Goal: Information Seeking & Learning: Learn about a topic

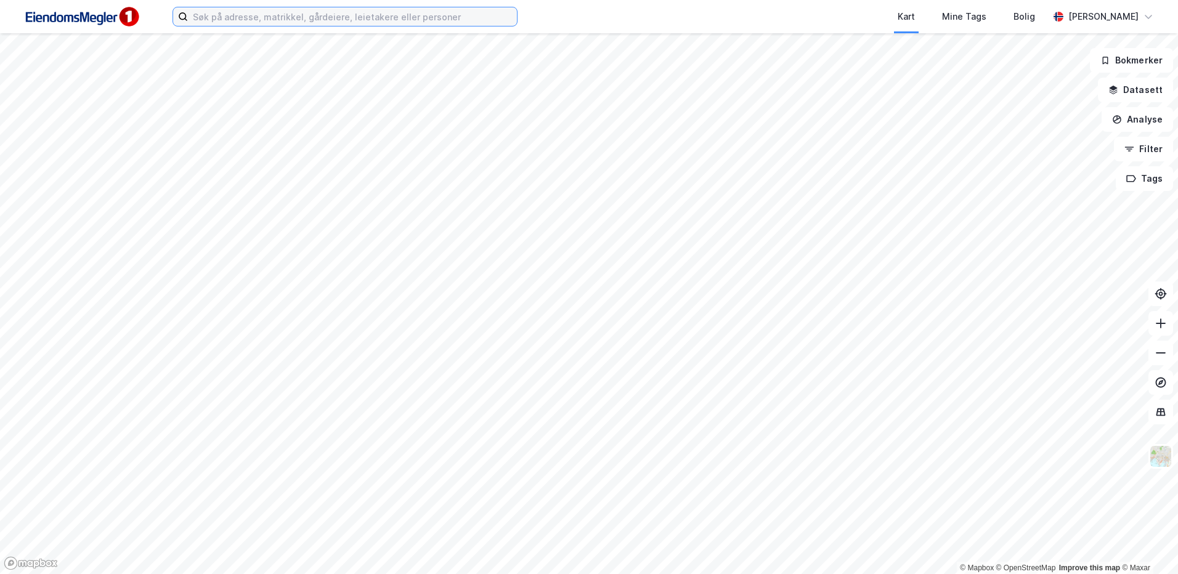
click at [250, 12] on input at bounding box center [352, 16] width 329 height 18
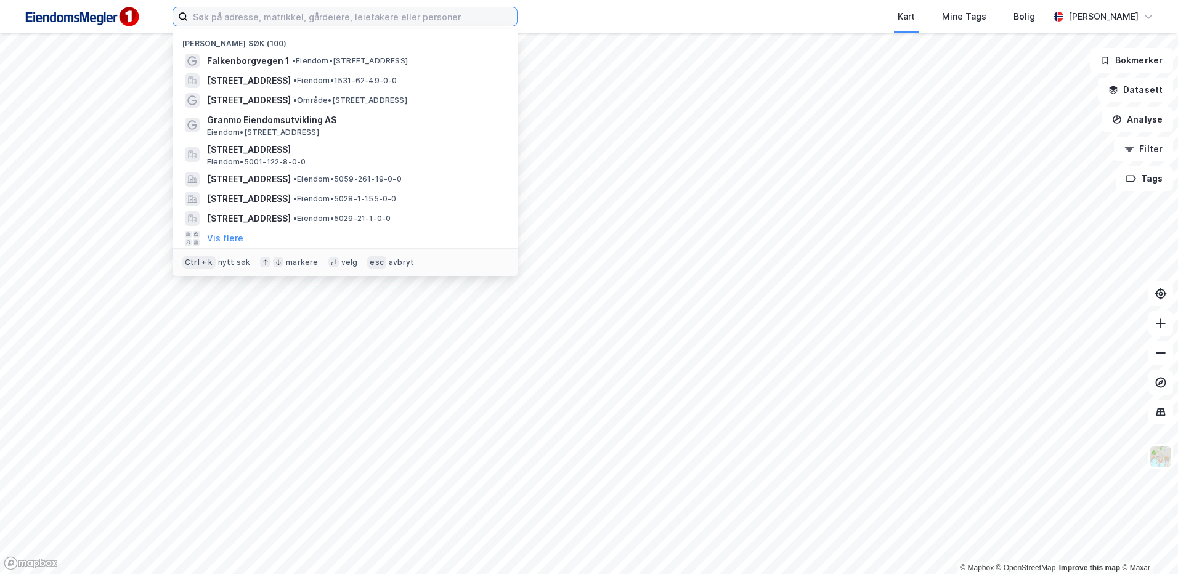
paste input "Ilevollen 3G"
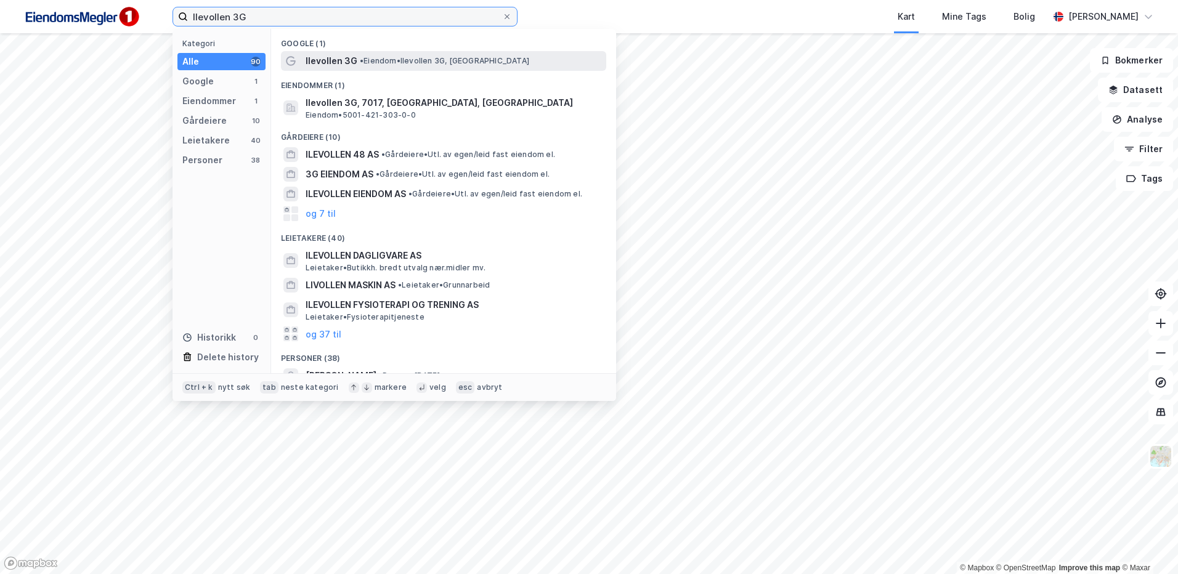
type input "Ilevollen 3G"
click at [387, 65] on span "• Eiendom • Ilevollen 3G, [GEOGRAPHIC_DATA]" at bounding box center [444, 61] width 169 height 10
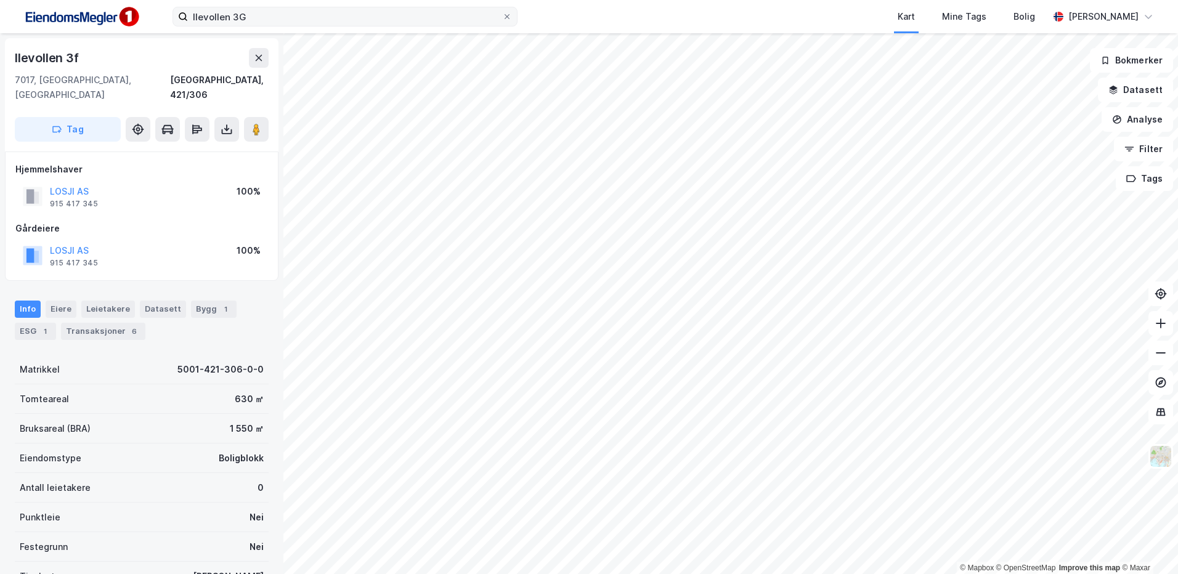
click at [286, 25] on label "Ilevollen 3G" at bounding box center [345, 17] width 345 height 20
click at [286, 25] on input "Ilevollen 3G" at bounding box center [345, 16] width 314 height 18
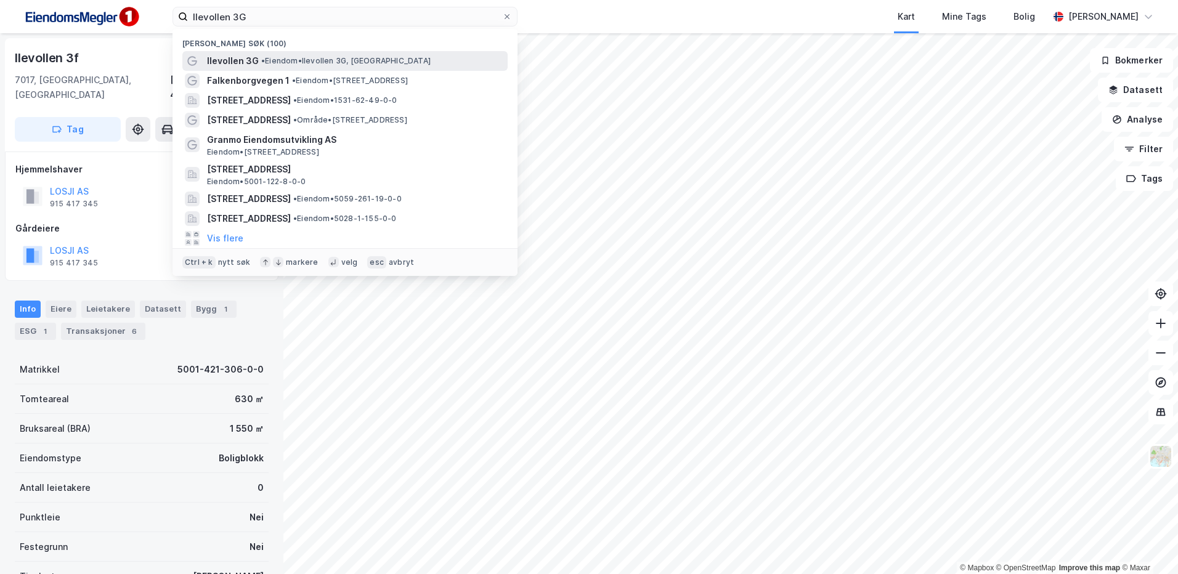
click at [329, 62] on span "• Eiendom • Ilevollen 3G, [GEOGRAPHIC_DATA]" at bounding box center [345, 61] width 169 height 10
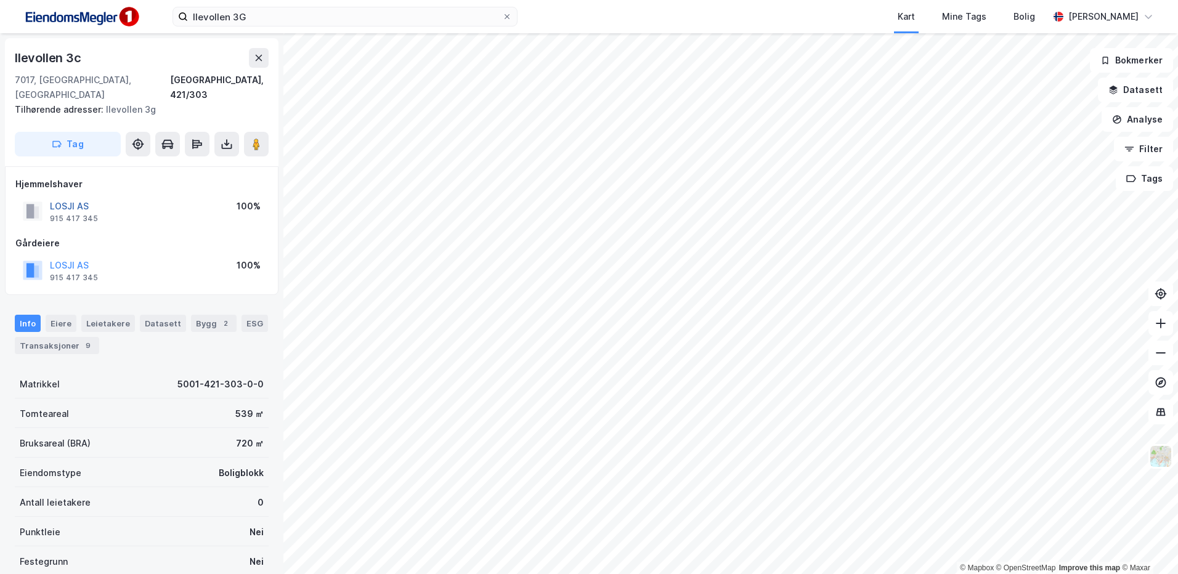
click at [0, 0] on button "LOSJI AS" at bounding box center [0, 0] width 0 height 0
click at [265, 132] on button at bounding box center [256, 144] width 25 height 25
